Goal: Information Seeking & Learning: Learn about a topic

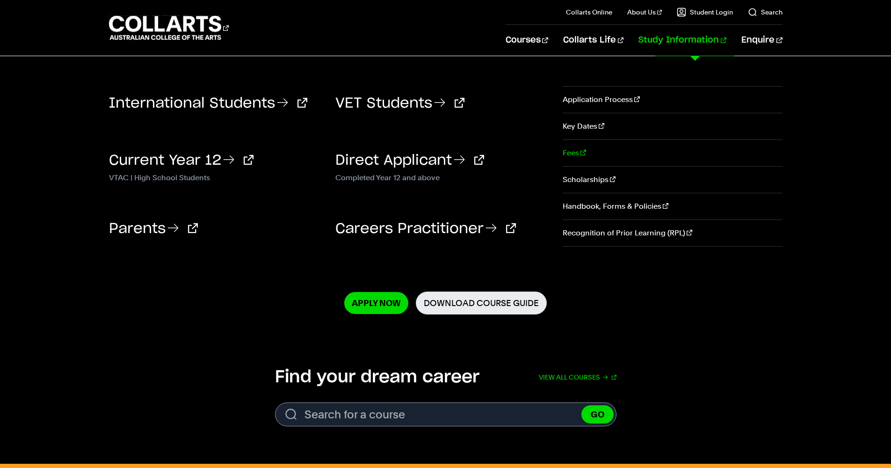
click at [575, 159] on link "Fees" at bounding box center [672, 153] width 219 height 26
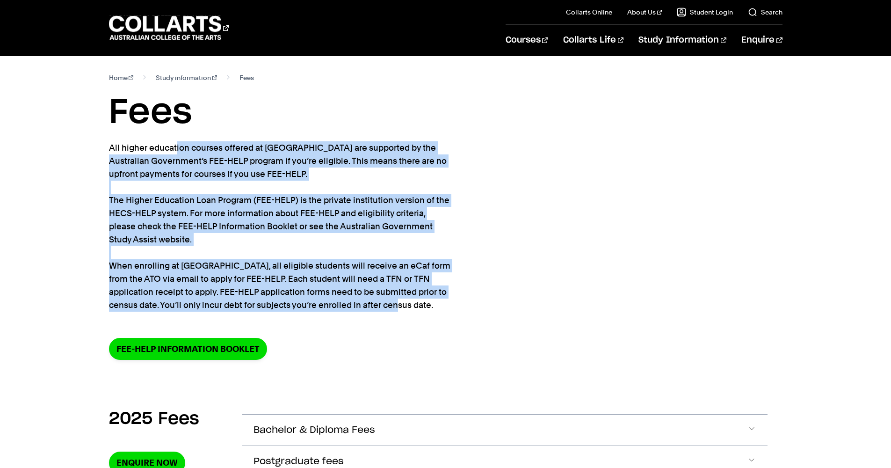
drag, startPoint x: 72, startPoint y: 148, endPoint x: 419, endPoint y: 314, distance: 384.9
click at [419, 314] on div "Home Study information Fees Fees All higher education courses offered at [GEOGR…" at bounding box center [445, 222] width 825 height 333
click at [419, 314] on section "Home Study information Fees Fees All higher education courses offered at [GEOGR…" at bounding box center [445, 222] width 673 height 333
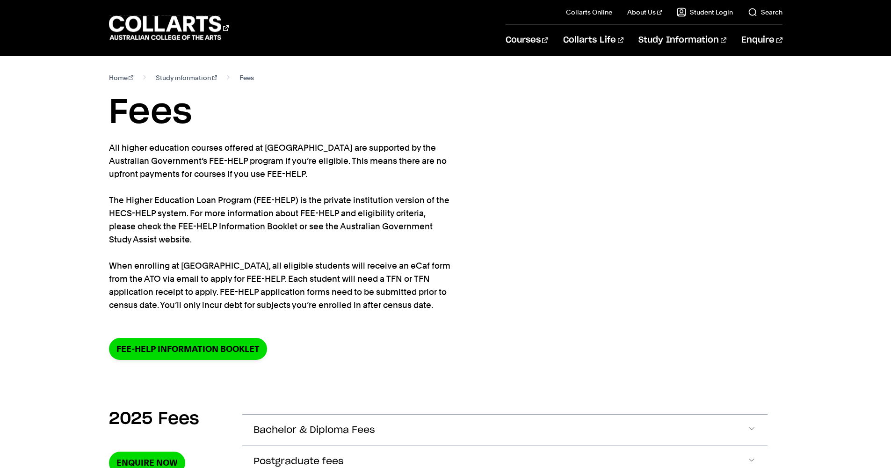
drag, startPoint x: 432, startPoint y: 314, endPoint x: 436, endPoint y: 301, distance: 13.5
click at [436, 301] on section "Home Study information Fees Fees All higher education courses offered at [GEOGR…" at bounding box center [445, 222] width 673 height 333
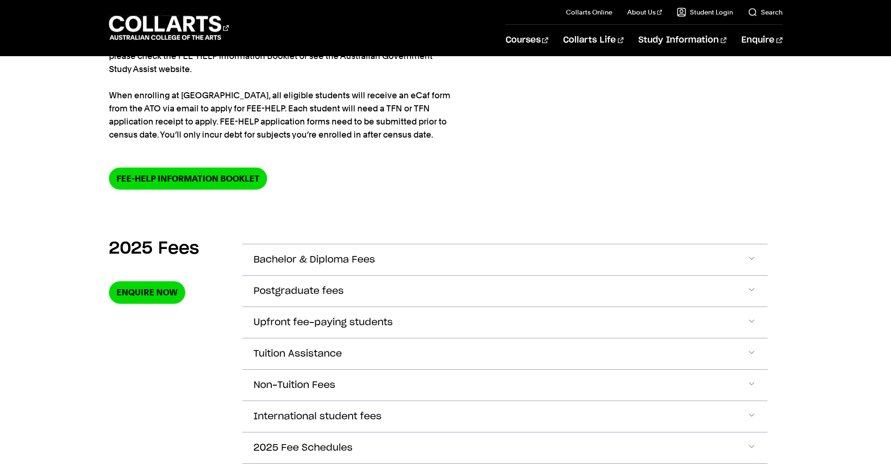
scroll to position [171, 0]
click at [328, 260] on span "Bachelor & Diploma Fees" at bounding box center [314, 259] width 122 height 11
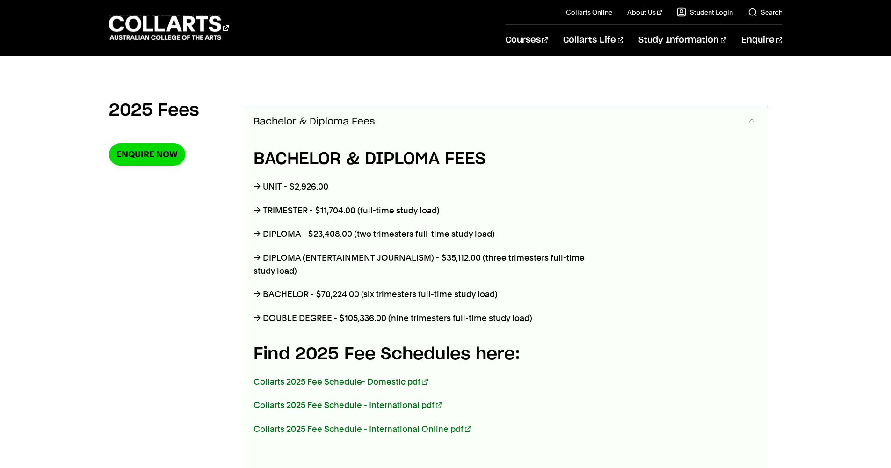
scroll to position [330, 0]
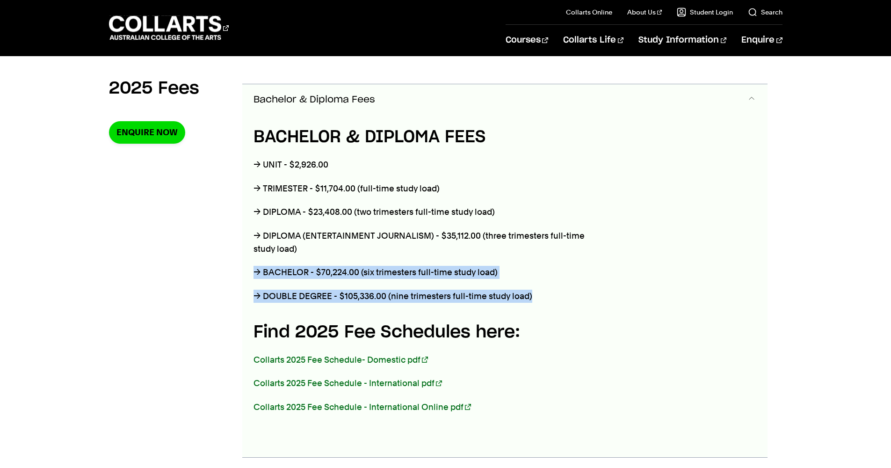
drag, startPoint x: 326, startPoint y: 259, endPoint x: 562, endPoint y: 301, distance: 239.1
click at [562, 301] on div "BACHELOR & DIPLOMA FEES → UNIT - $2,926.00 → TRIMESTER - $11,704.00 (full-time …" at bounding box center [426, 286] width 369 height 342
click at [562, 301] on p "→ DOUBLE DEGREE - $105,336.00 (nine trimesters full-time study load)" at bounding box center [426, 296] width 347 height 13
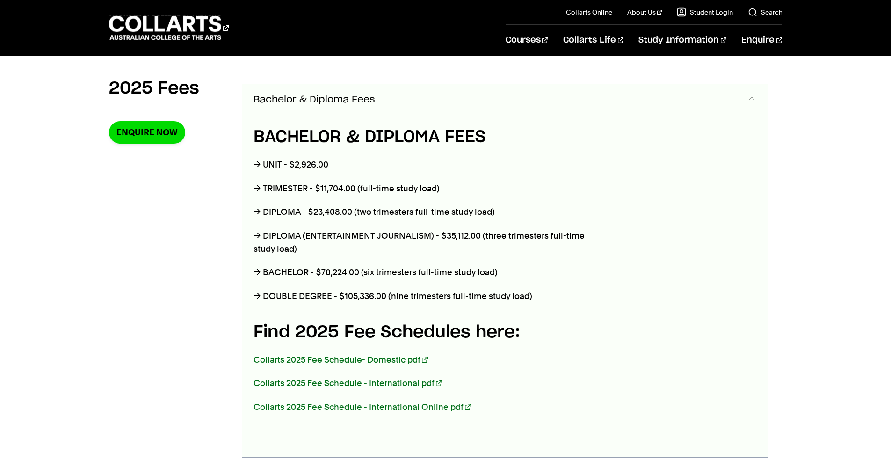
drag, startPoint x: 367, startPoint y: 211, endPoint x: 567, endPoint y: 308, distance: 222.4
click at [566, 308] on div "BACHELOR & DIPLOMA FEES → UNIT - $2,926.00 → TRIMESTER - $11,704.00 (full-time …" at bounding box center [426, 286] width 369 height 342
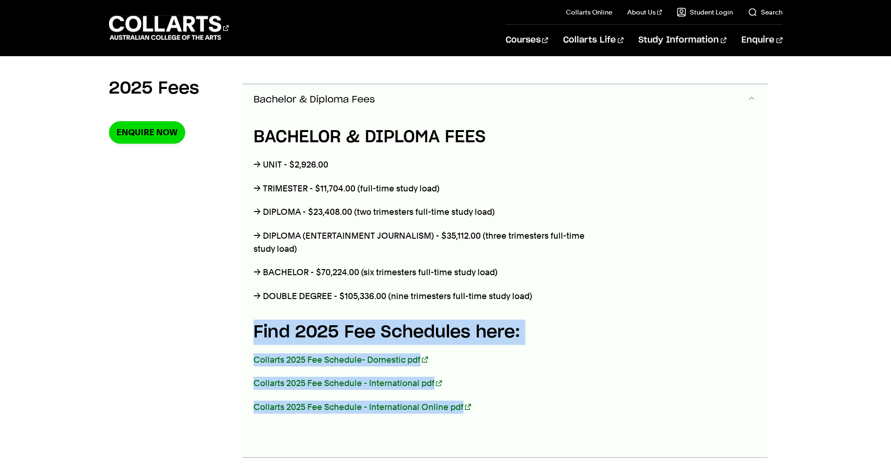
drag, startPoint x: 566, startPoint y: 307, endPoint x: 621, endPoint y: 406, distance: 113.7
click at [621, 406] on div "BACHELOR & DIPLOMA FEES → UNIT - $2,926.00 → TRIMESTER - $11,704.00 (full-time …" at bounding box center [504, 286] width 525 height 342
drag, startPoint x: 621, startPoint y: 406, endPoint x: 624, endPoint y: 400, distance: 7.5
click at [621, 406] on div "BACHELOR & DIPLOMA FEES → UNIT - $2,926.00 → TRIMESTER - $11,704.00 (full-time …" at bounding box center [504, 286] width 525 height 342
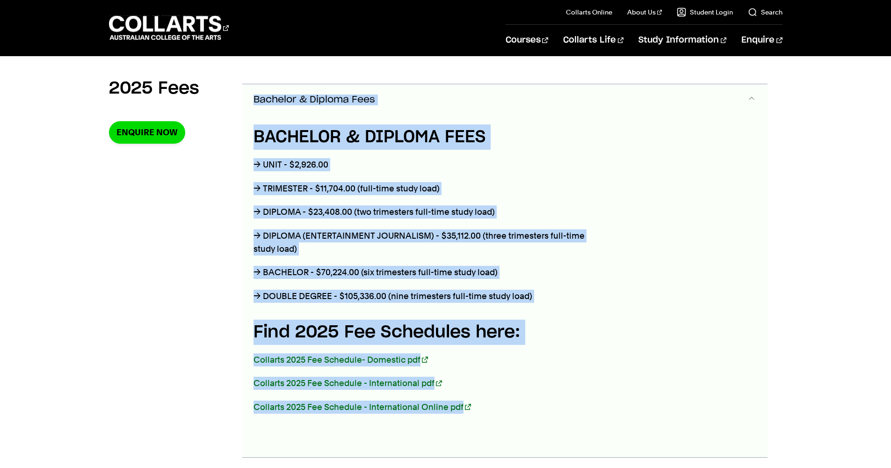
drag, startPoint x: 239, startPoint y: 97, endPoint x: 665, endPoint y: 416, distance: 531.9
click at [665, 416] on section "2025 Fees Enquire Now Bachelor & Diploma Fees BACHELOR & DIPLOMA FEES → UNIT - …" at bounding box center [445, 367] width 673 height 616
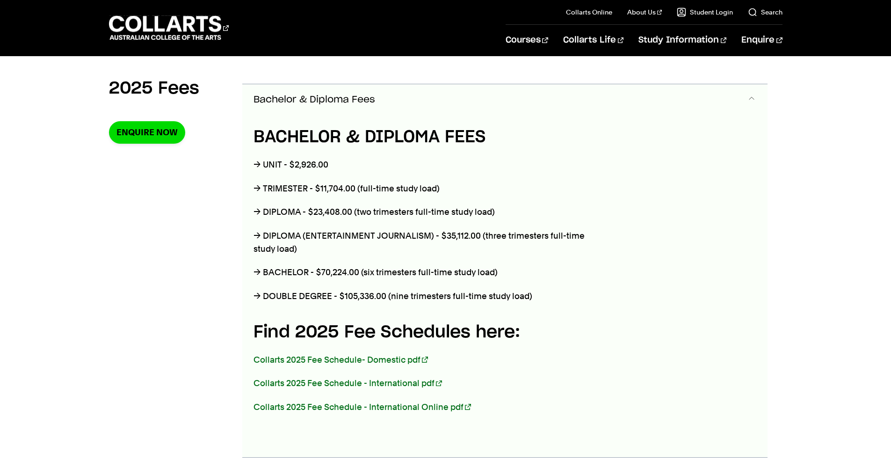
drag, startPoint x: 665, startPoint y: 416, endPoint x: 681, endPoint y: 417, distance: 16.4
click at [666, 416] on div "BACHELOR & DIPLOMA FEES → UNIT - $2,926.00 → TRIMESTER - $11,704.00 (full-time …" at bounding box center [504, 286] width 525 height 342
drag, startPoint x: 669, startPoint y: 405, endPoint x: 621, endPoint y: 404, distance: 47.7
click at [621, 404] on div "BACHELOR & DIPLOMA FEES → UNIT - $2,926.00 → TRIMESTER - $11,704.00 (full-time …" at bounding box center [504, 286] width 525 height 342
